Goal: Task Accomplishment & Management: Manage account settings

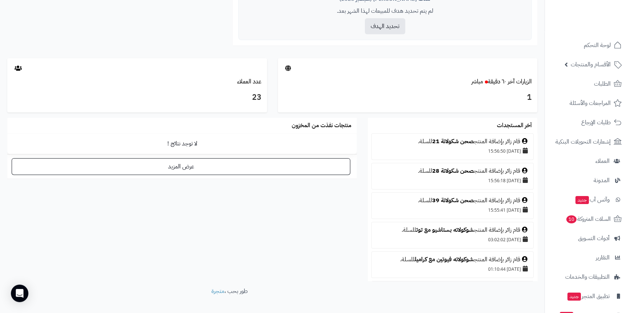
scroll to position [364, 0]
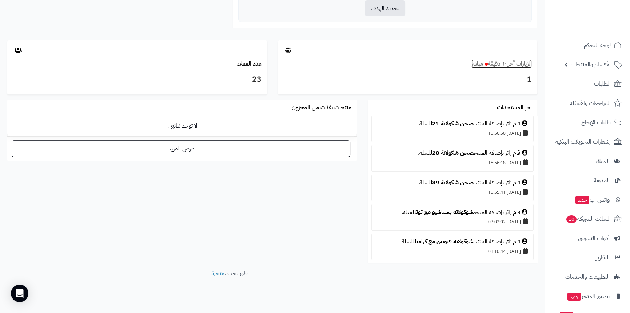
click at [517, 64] on link "الزيارات آخر ٦٠ دقيقة مباشر" at bounding box center [502, 63] width 60 height 9
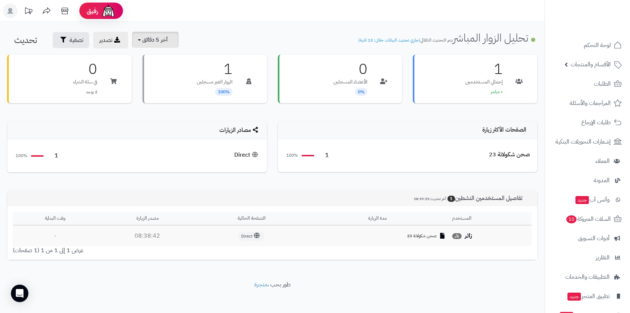
click at [155, 42] on span "آخر 5 دقائق" at bounding box center [154, 39] width 25 height 9
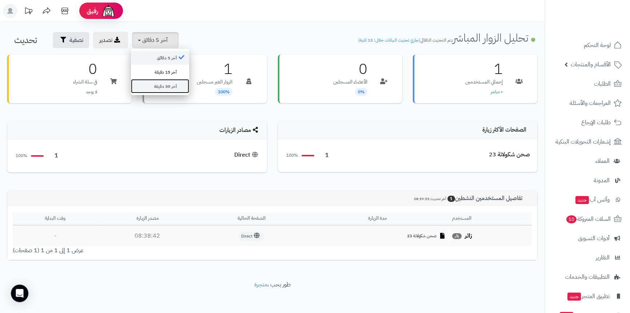
click at [159, 83] on link "آخر 30 دقيقة" at bounding box center [160, 86] width 58 height 14
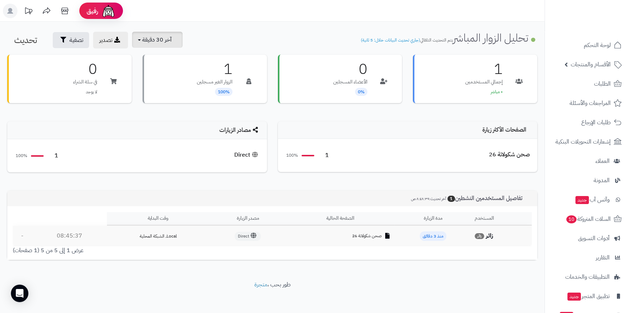
click at [168, 41] on span "آخر 30 دقيقة" at bounding box center [156, 39] width 29 height 9
click at [159, 87] on link "آخر 30 دقيقة" at bounding box center [160, 86] width 58 height 14
click at [156, 39] on span "آخر 30 دقيقة" at bounding box center [156, 39] width 29 height 9
click at [167, 85] on link "آخر 30 دقيقة" at bounding box center [160, 86] width 58 height 14
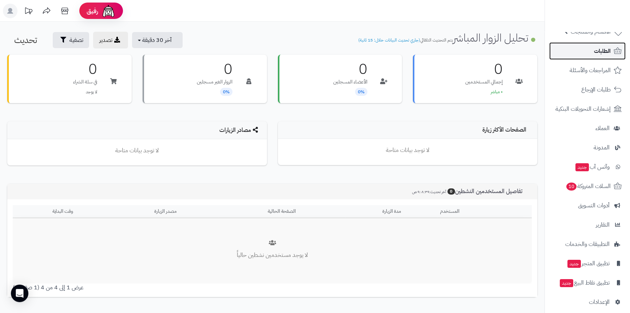
click at [603, 56] on link "الطلبات" at bounding box center [587, 50] width 76 height 17
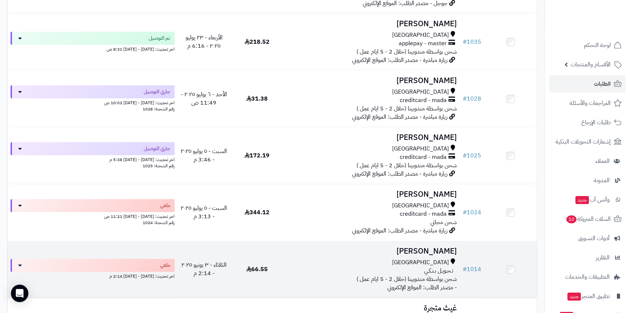
scroll to position [265, 0]
